Goal: Find specific page/section: Find specific page/section

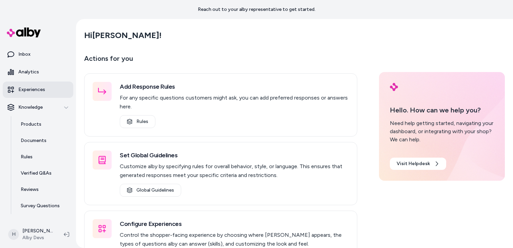
scroll to position [46, 0]
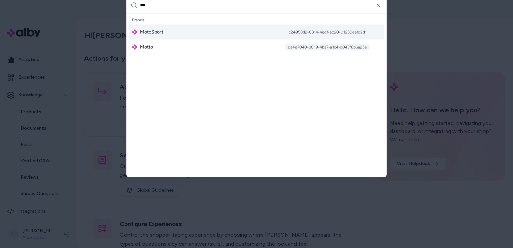
type input "***"
click at [244, 37] on div "MotoSport c24958d2-0314-4edf-ac90-01930eafd2d1" at bounding box center [256, 31] width 254 height 15
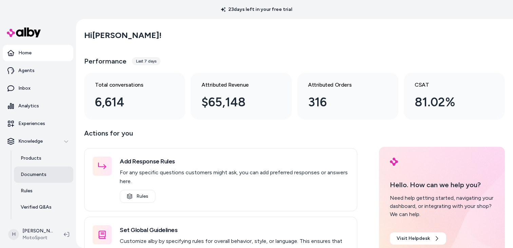
click at [45, 178] on link "Documents" at bounding box center [43, 174] width 59 height 16
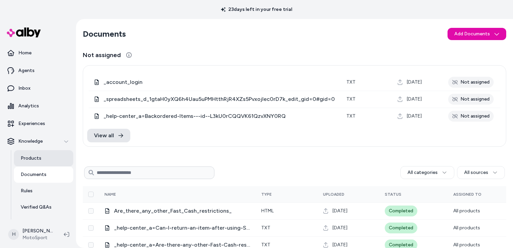
click at [27, 158] on p "Products" at bounding box center [31, 158] width 21 height 7
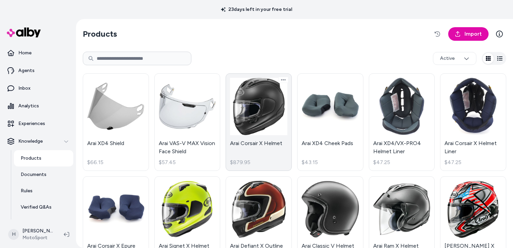
click at [269, 114] on link "Arai Corsair X Helmet $879.95" at bounding box center [259, 121] width 66 height 97
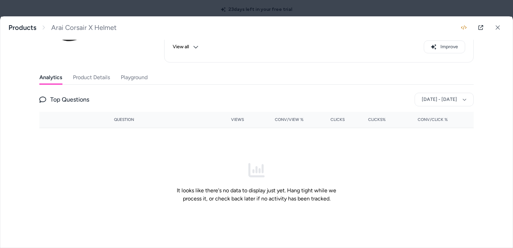
click at [136, 76] on div "Last updated Aug 30, 2025 Product ID: AAI005O Arai Corsair X Helmet $879.95 Des…" at bounding box center [256, 81] width 434 height 312
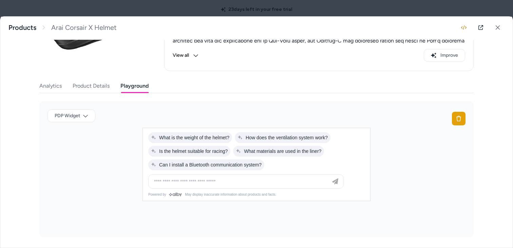
click at [158, 11] on div at bounding box center [256, 124] width 513 height 248
